Goal: Task Accomplishment & Management: Use online tool/utility

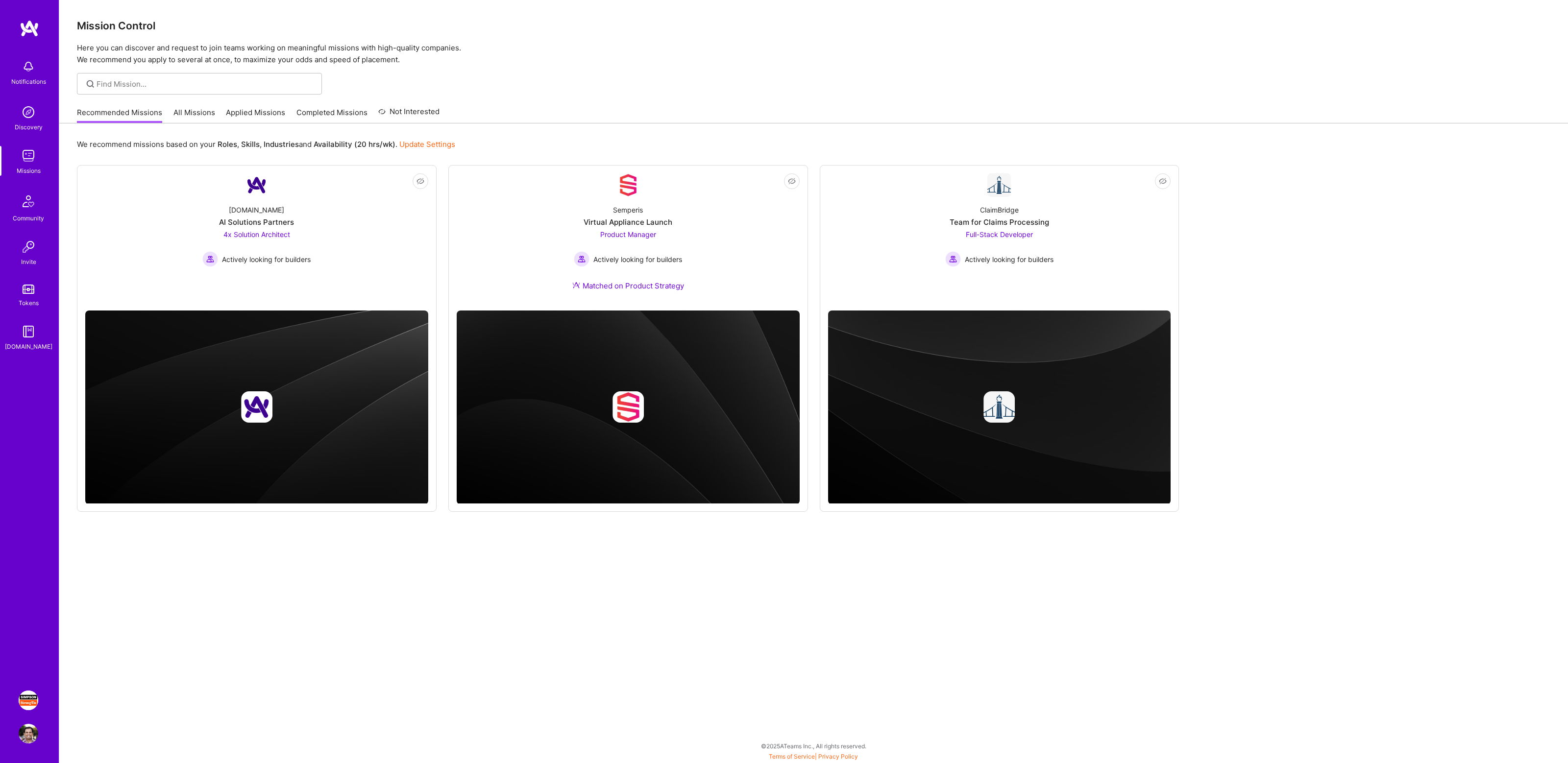
click at [25, 704] on img at bounding box center [28, 700] width 19 height 19
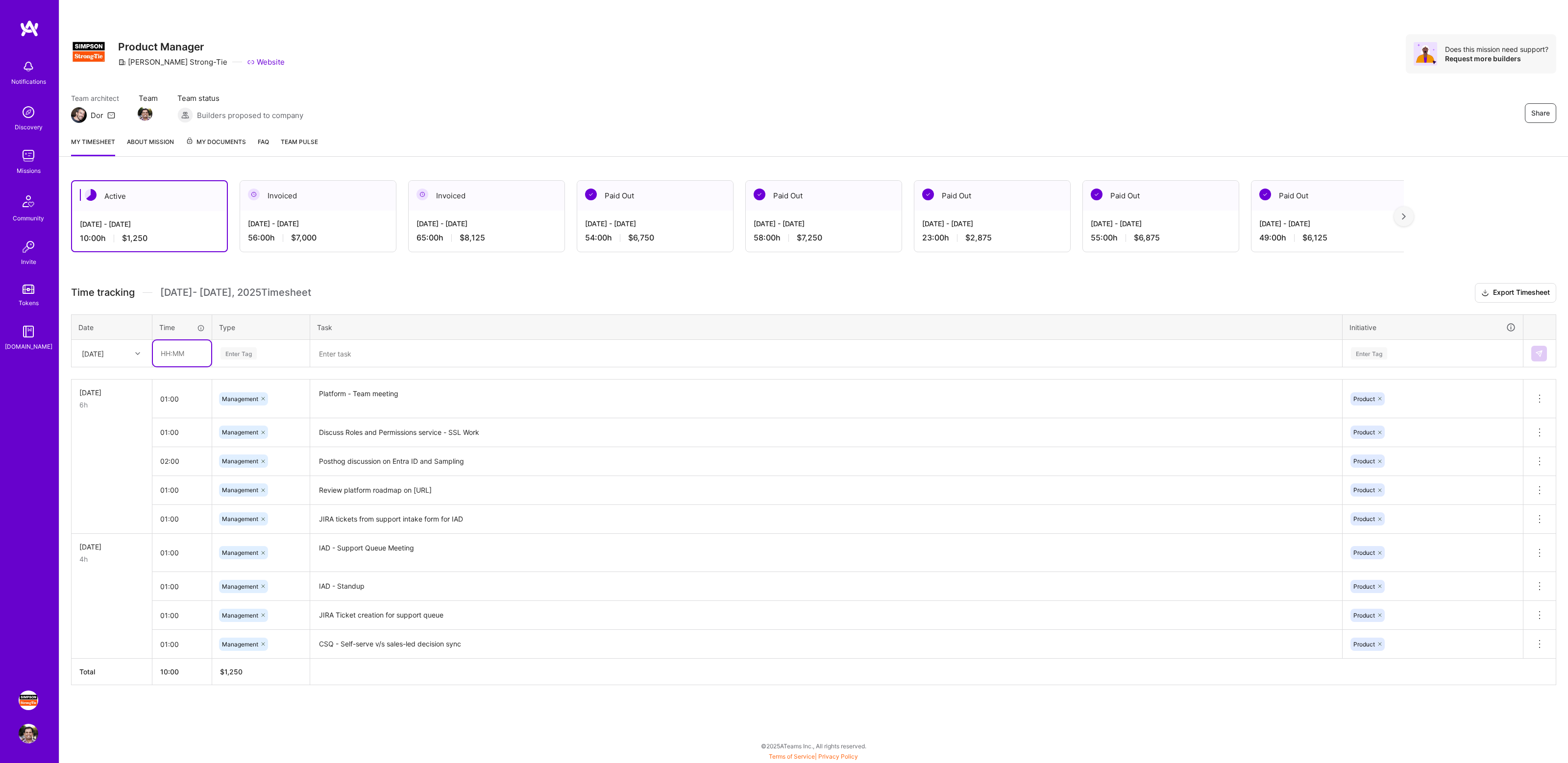
click at [178, 353] on input "text" at bounding box center [181, 353] width 59 height 26
type input "01:00"
type input "mana"
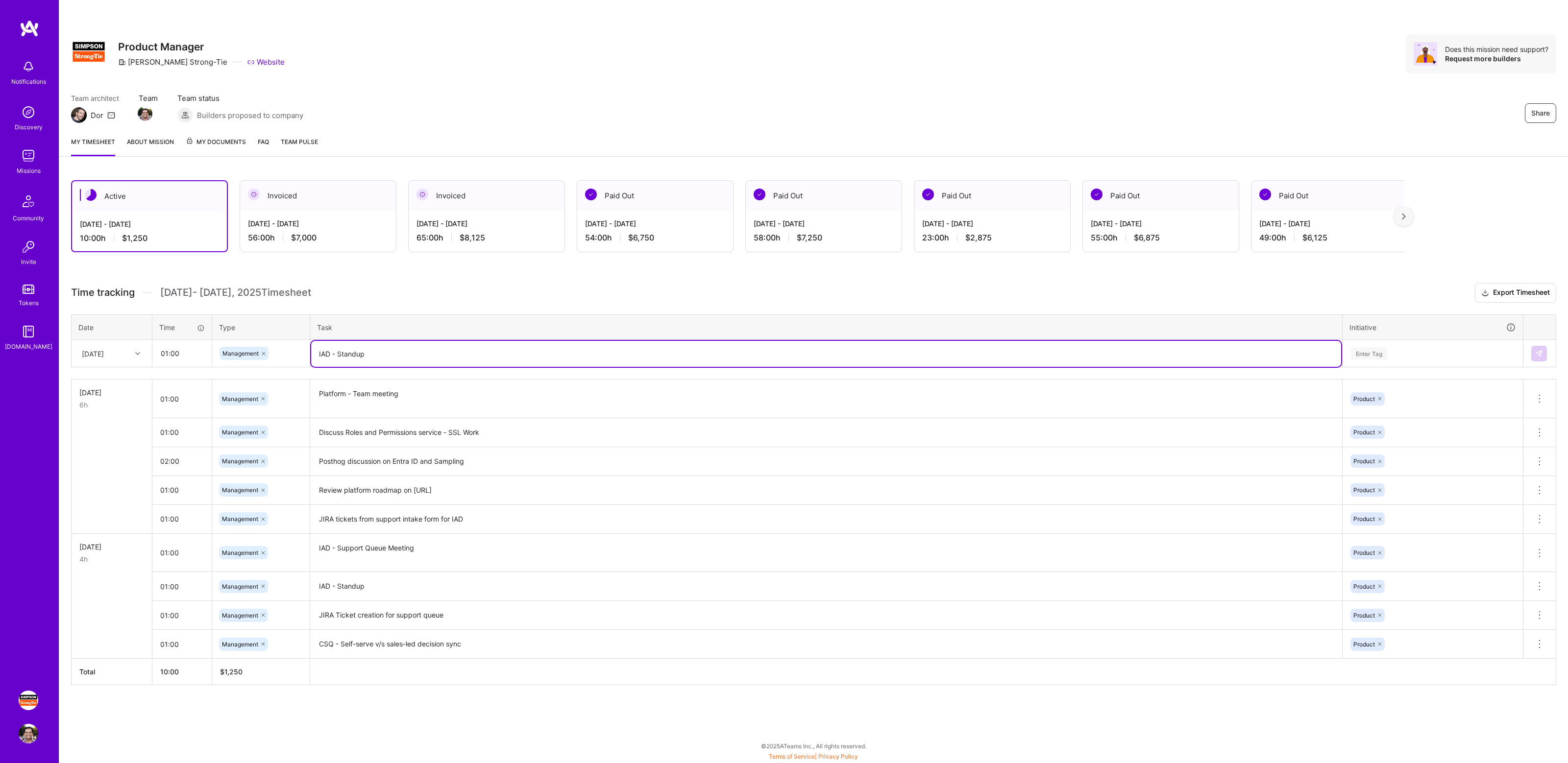
type textarea "IAD - Standup"
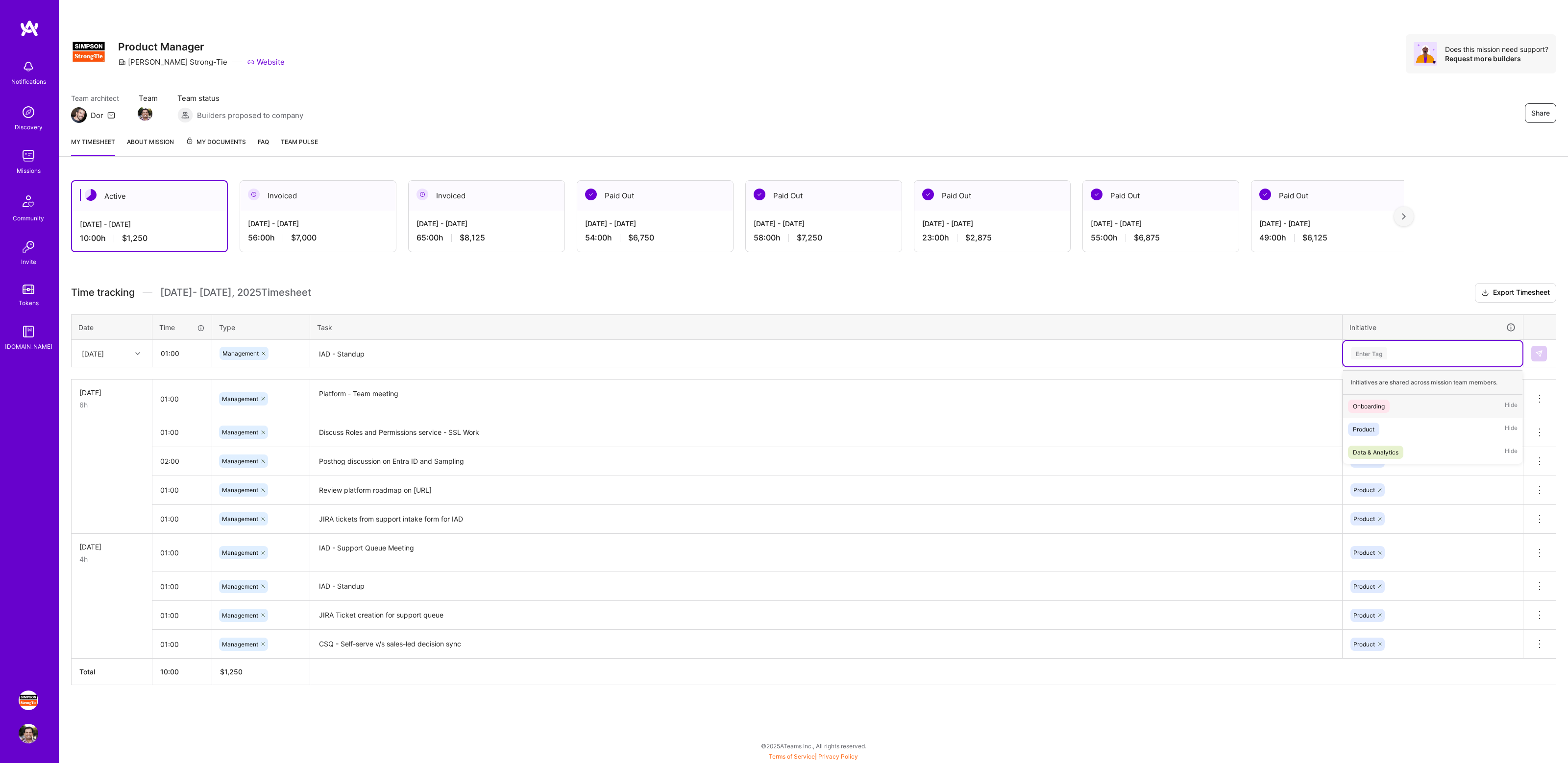
click at [1384, 350] on div "Enter Tag" at bounding box center [1369, 354] width 36 height 15
click at [1374, 430] on div "Product" at bounding box center [1363, 428] width 21 height 11
click at [1546, 356] on button at bounding box center [1538, 354] width 15 height 15
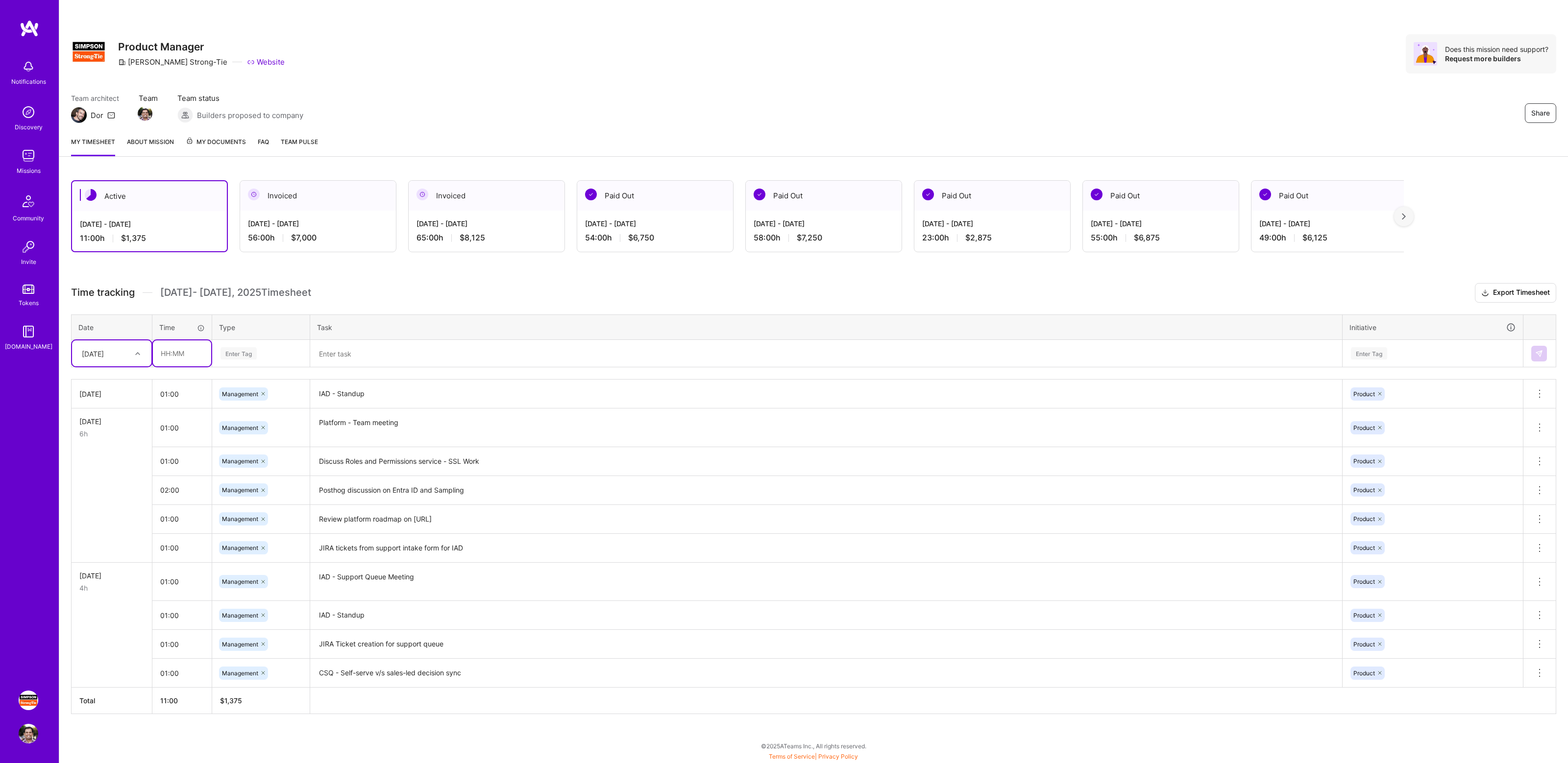
click at [174, 358] on input "text" at bounding box center [181, 353] width 59 height 26
type input "01:00"
type input "manage"
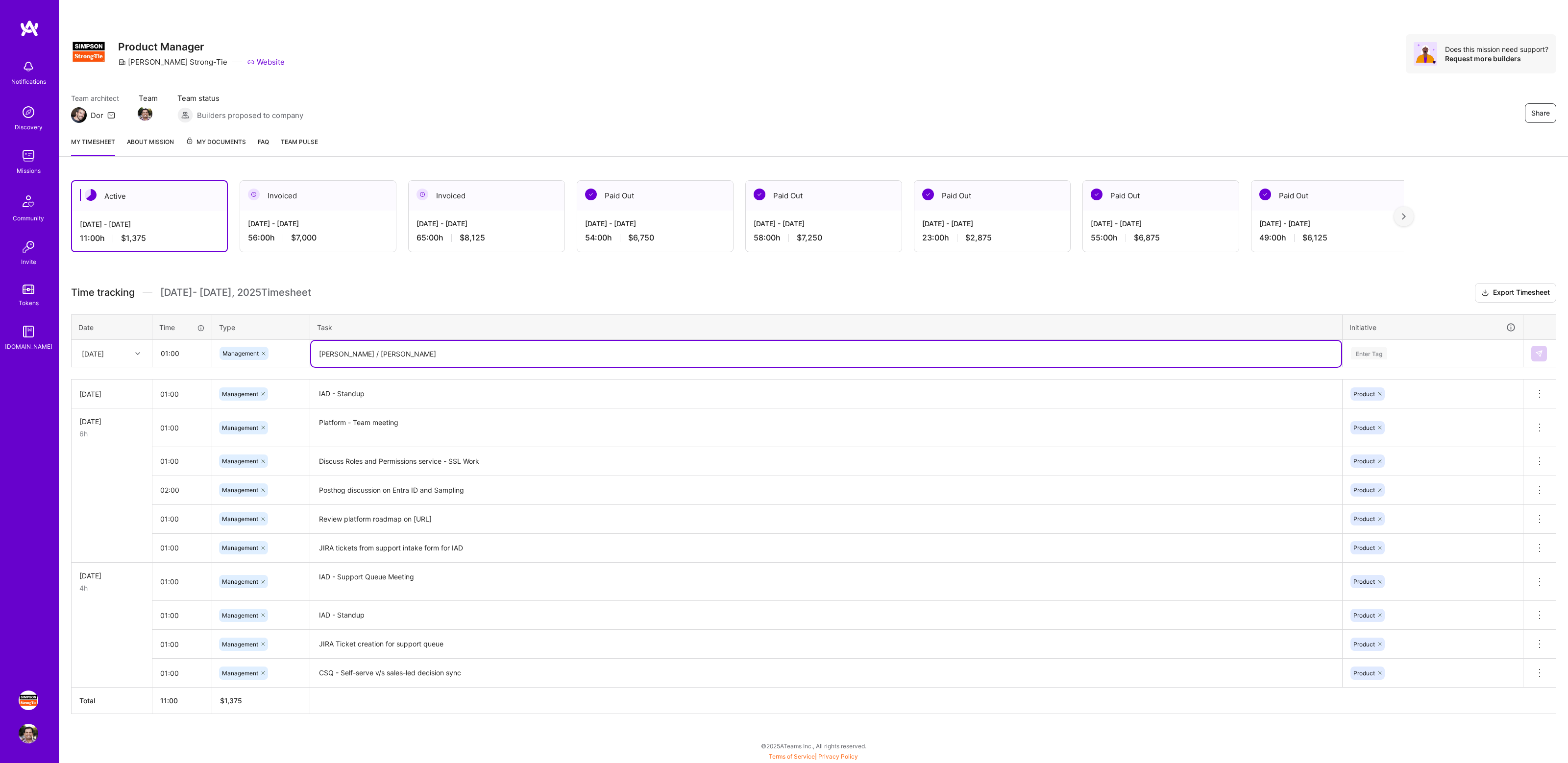
type textarea "[PERSON_NAME] / [PERSON_NAME]"
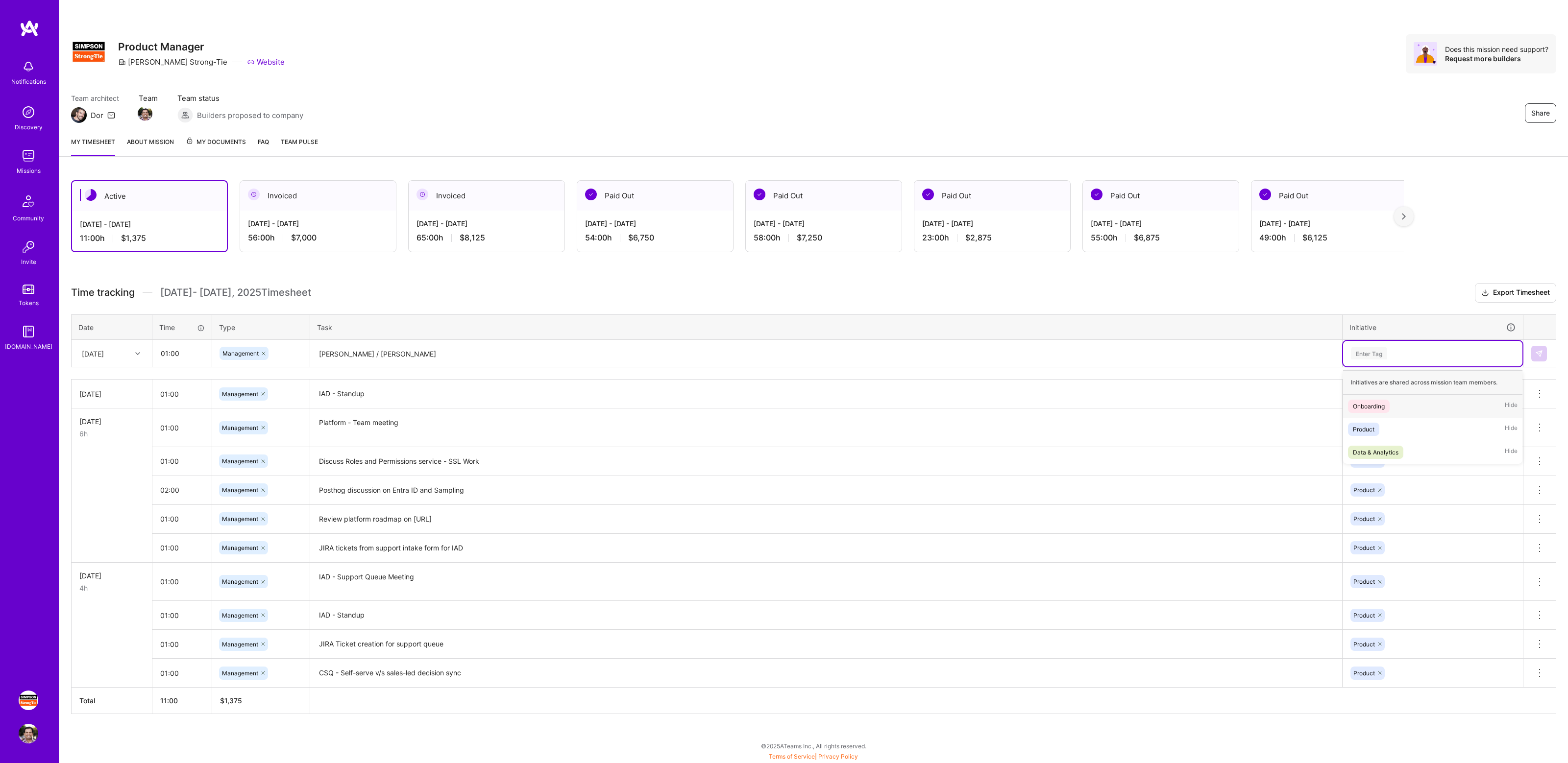
click at [1463, 353] on div "Enter Tag" at bounding box center [1432, 353] width 166 height 12
click at [1385, 427] on div "Product Hide" at bounding box center [1432, 429] width 179 height 23
click at [1536, 355] on img at bounding box center [1538, 354] width 8 height 8
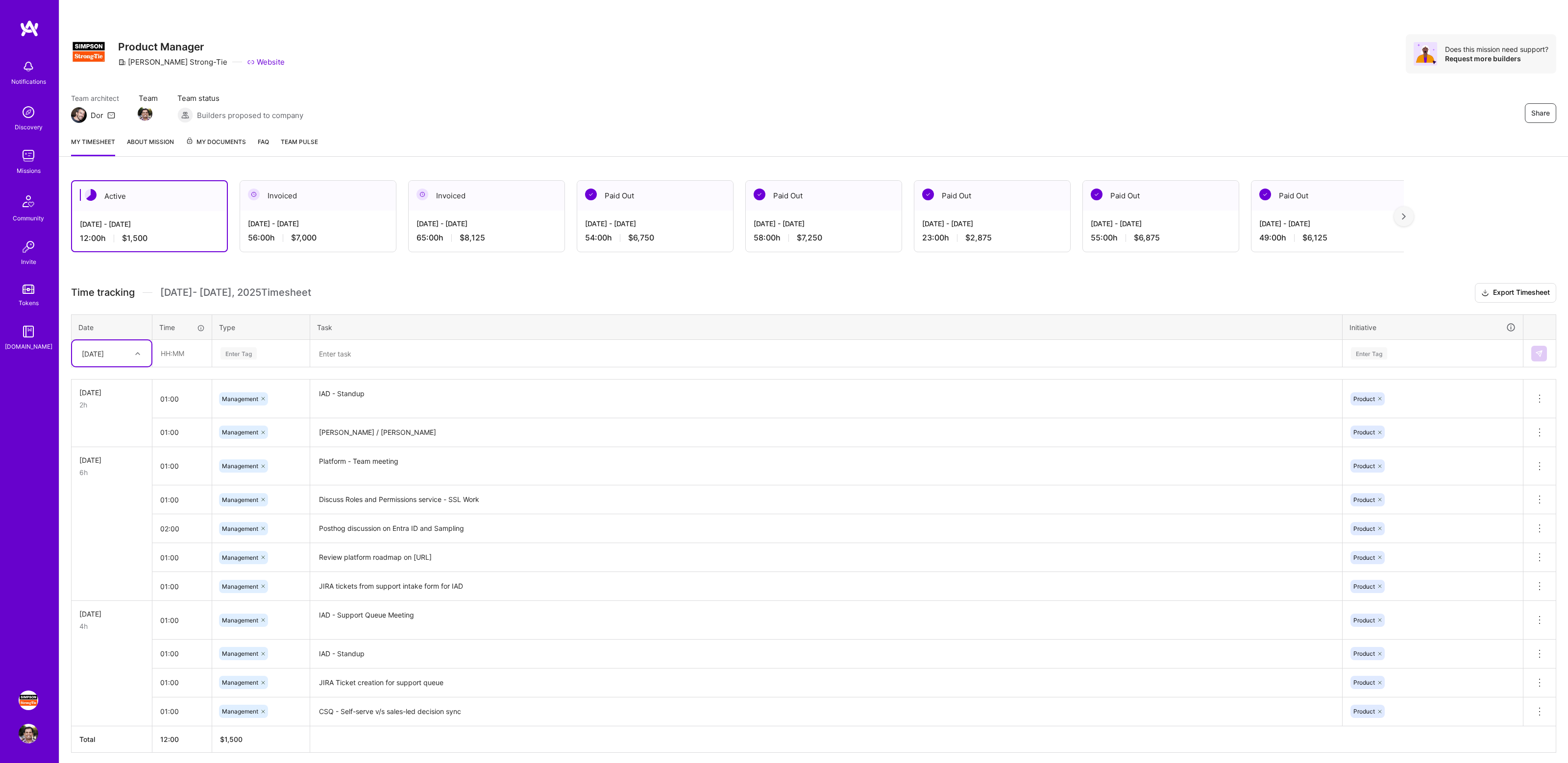
click at [411, 274] on div "Active [DATE] - [DATE] 12:00 h $1,500 Invoiced [DATE] - [DATE] 56:00 h $7,000 I…" at bounding box center [813, 484] width 1509 height 632
click at [458, 278] on div "Active [DATE] - [DATE] 12:00 h $1,500 Invoiced [DATE] - [DATE] 56:00 h $7,000 I…" at bounding box center [813, 484] width 1509 height 632
click at [252, 351] on div "Enter Tag" at bounding box center [239, 354] width 36 height 15
click at [182, 352] on input "text" at bounding box center [181, 353] width 59 height 26
type input "01:00"
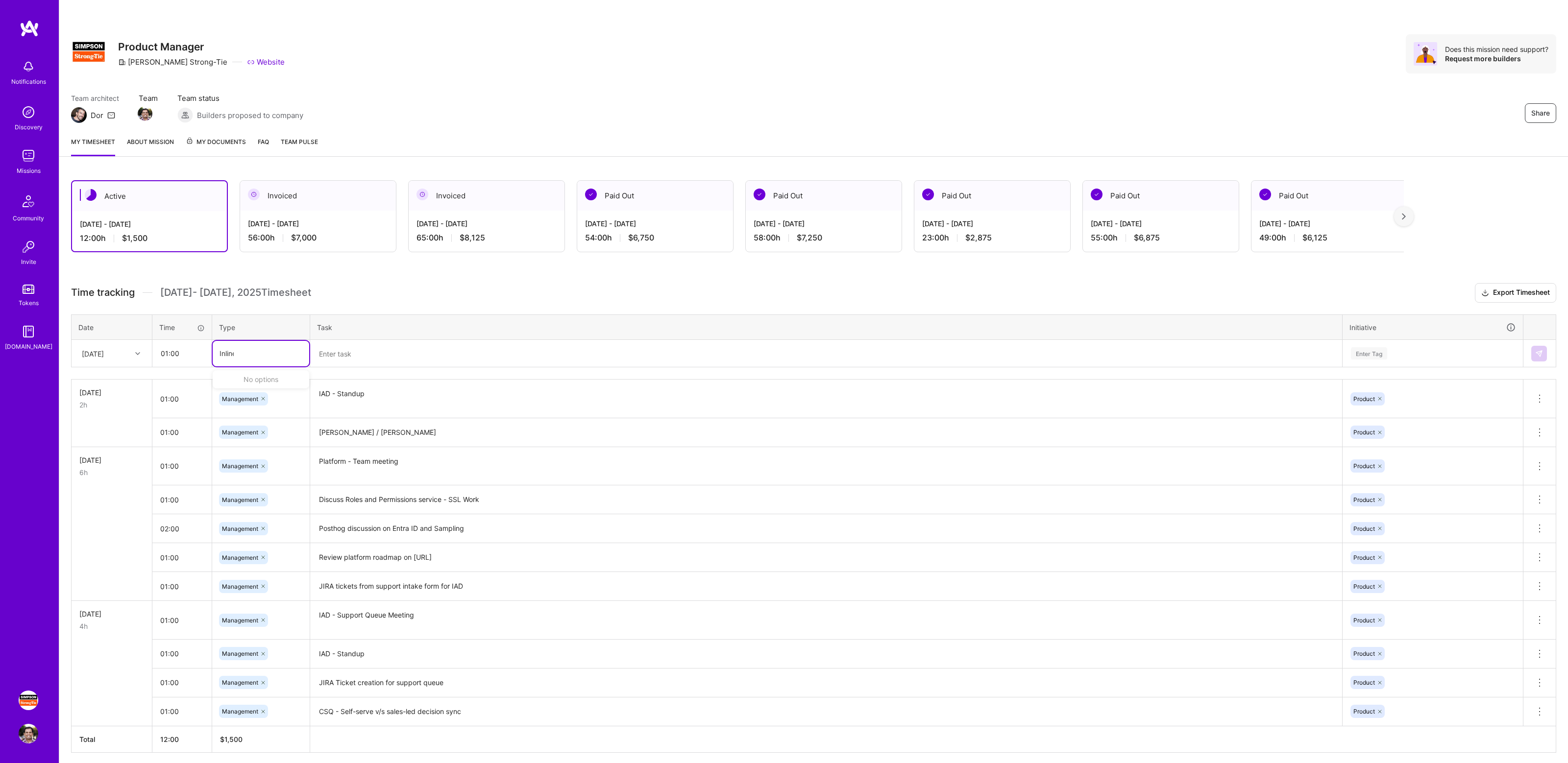
type input "Inline"
type input "mana"
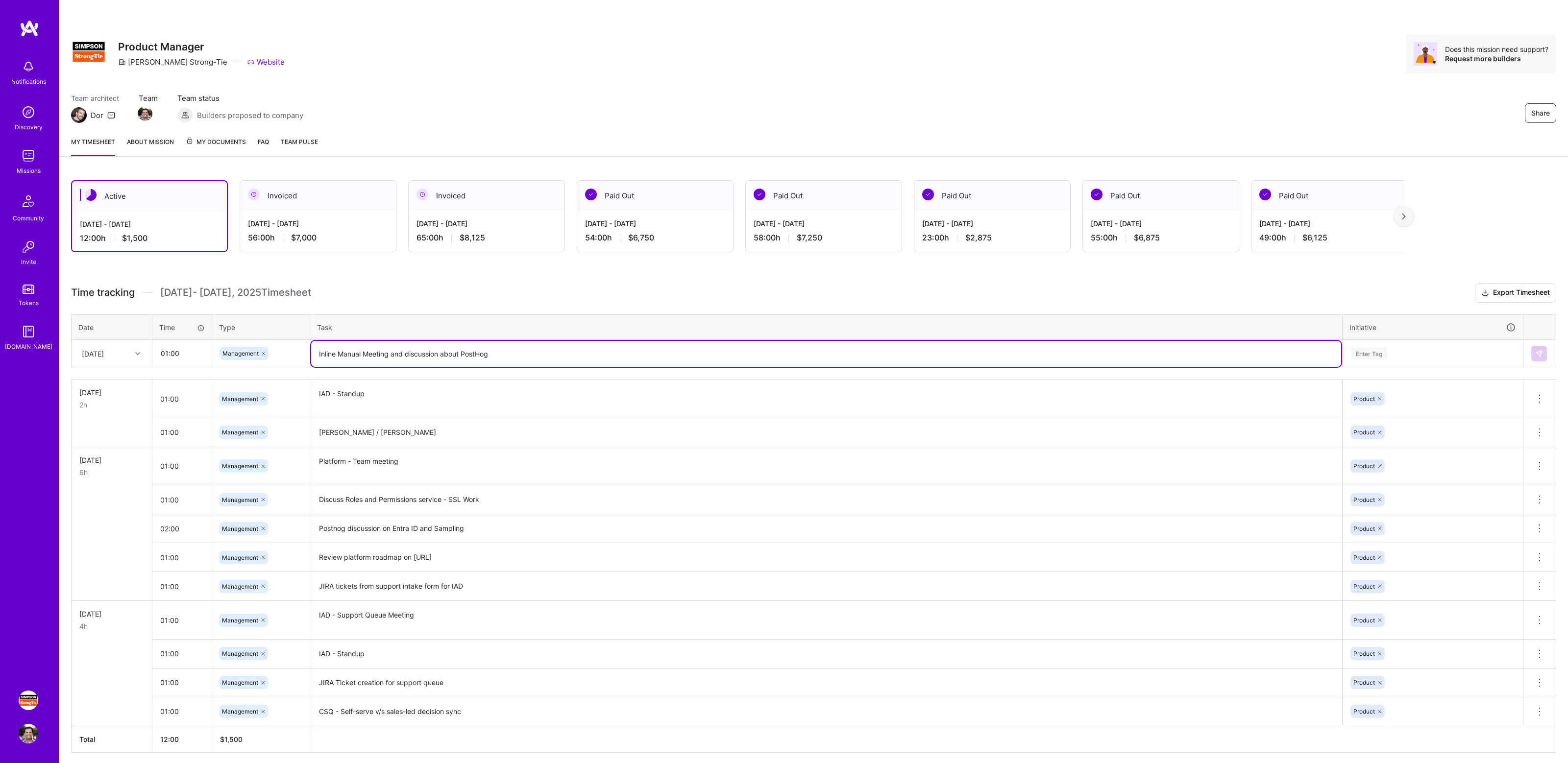
type textarea "Inline Manual Meeting and discussion about PostHog"
click at [1356, 344] on div "Enter Tag" at bounding box center [1432, 354] width 179 height 26
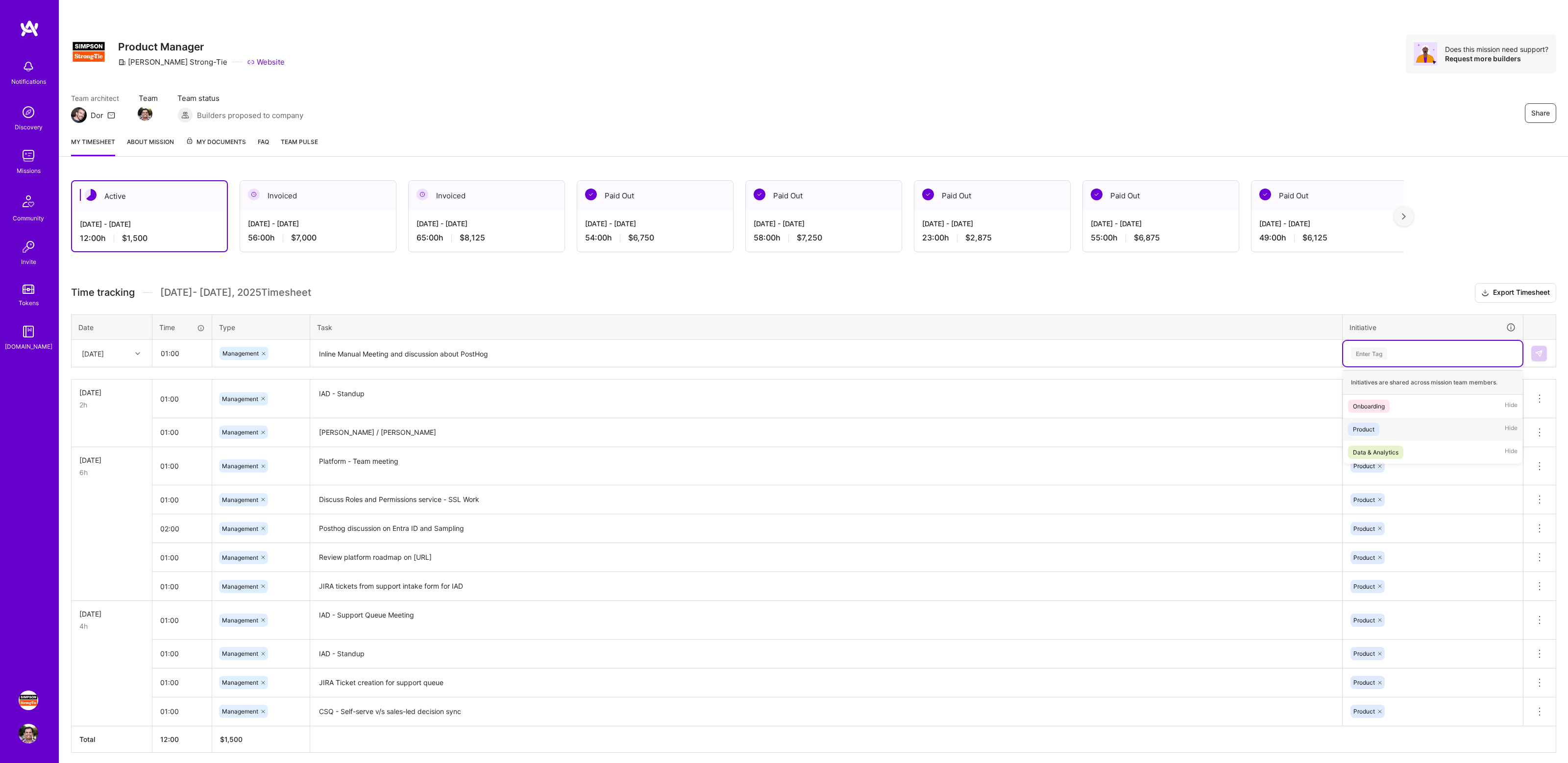
click at [1381, 418] on div "Product Hide" at bounding box center [1432, 429] width 179 height 23
click at [1539, 351] on img at bounding box center [1538, 354] width 8 height 8
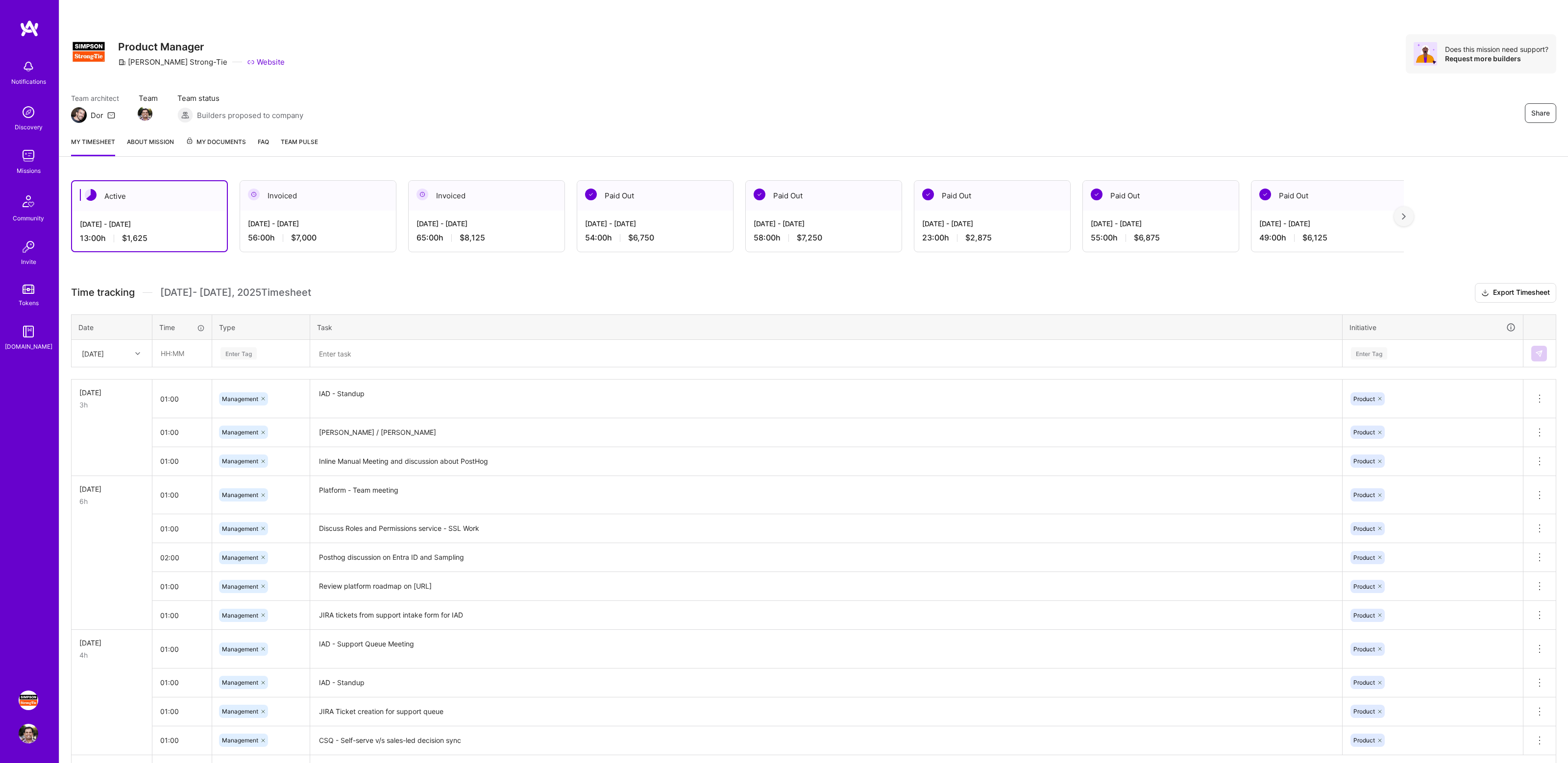
click at [482, 269] on div "Active [DATE] - [DATE] 13:00 h $1,625 Invoiced [DATE] - [DATE] 56:00 h $7,000 I…" at bounding box center [813, 499] width 1509 height 661
click at [487, 279] on div "Active [DATE] - [DATE] 13:00 h $1,625 Invoiced [DATE] - [DATE] 56:00 h $7,000 I…" at bounding box center [813, 499] width 1509 height 661
click at [180, 356] on input "text" at bounding box center [181, 353] width 59 height 26
type input "01:00"
type input "mana"
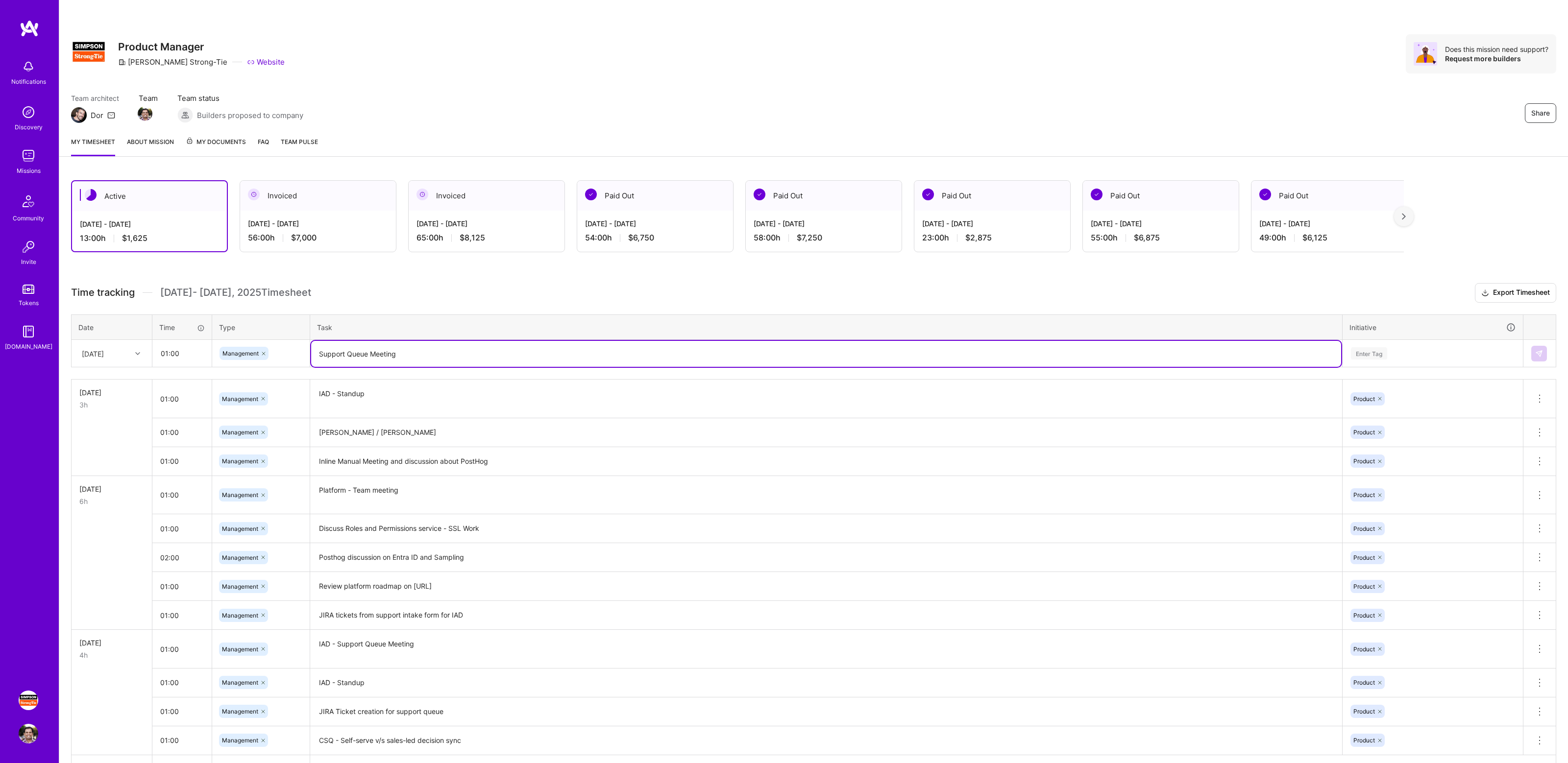
type textarea "Support Queue Meeting"
click at [1416, 355] on div "Enter Tag" at bounding box center [1432, 353] width 166 height 12
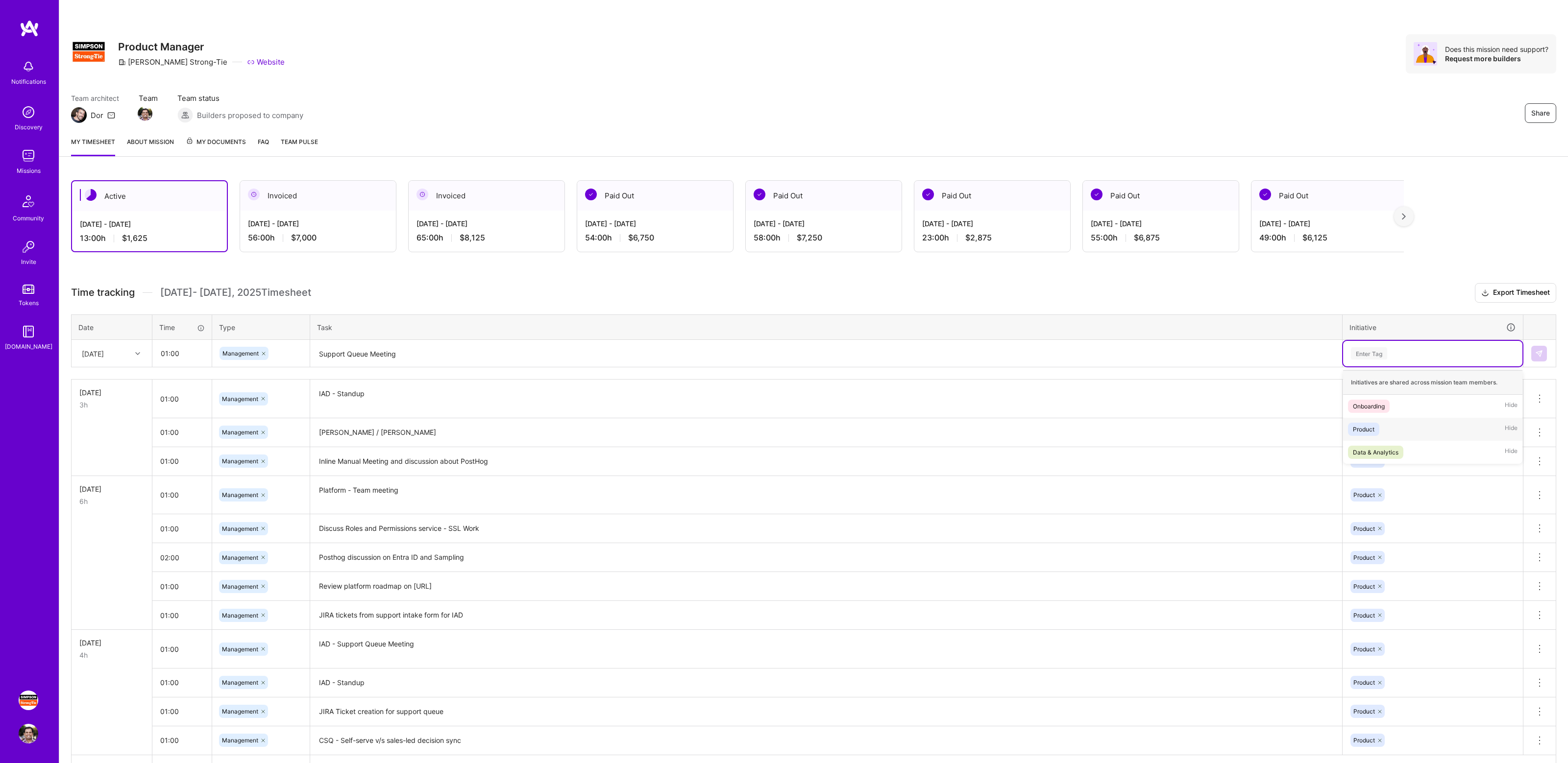
click at [1380, 438] on div "Product Hide" at bounding box center [1432, 429] width 179 height 23
click at [1534, 360] on button at bounding box center [1538, 354] width 15 height 15
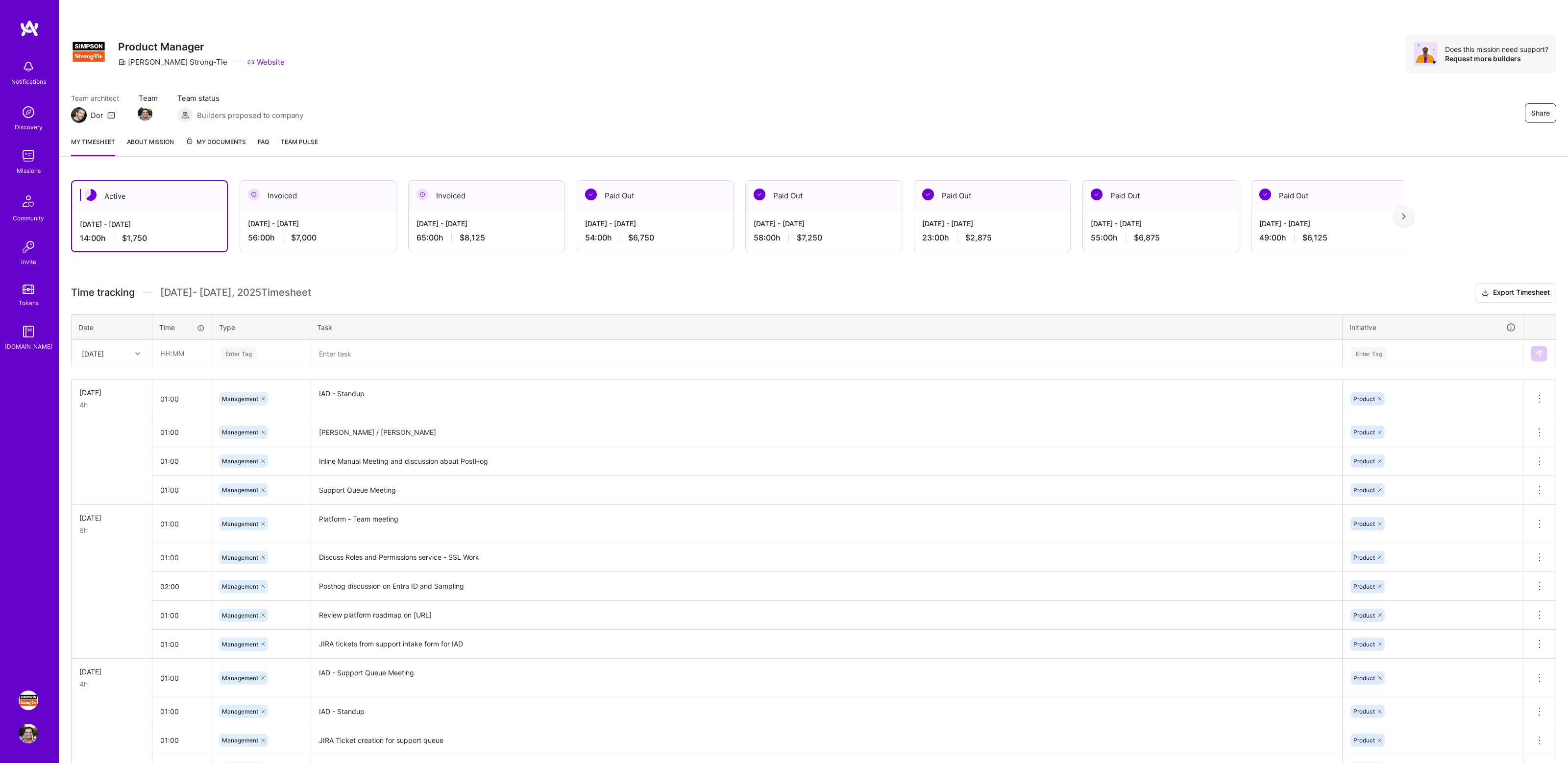
click at [650, 289] on h3 "Time tracking [DATE] - [DATE] Timesheet Export Timesheet" at bounding box center [813, 292] width 1485 height 19
click at [596, 289] on h3 "Time tracking [DATE] - [DATE] Timesheet Export Timesheet" at bounding box center [813, 292] width 1485 height 19
click at [654, 277] on div "Active [DATE] - [DATE] 14:00 h $1,750 Invoiced [DATE] - [DATE] 56:00 h $7,000 I…" at bounding box center [813, 514] width 1509 height 690
click at [678, 51] on div "Share Product Manager [PERSON_NAME]-Tie Website Does this mission need support?…" at bounding box center [813, 54] width 1485 height 39
